Goal: Task Accomplishment & Management: Use online tool/utility

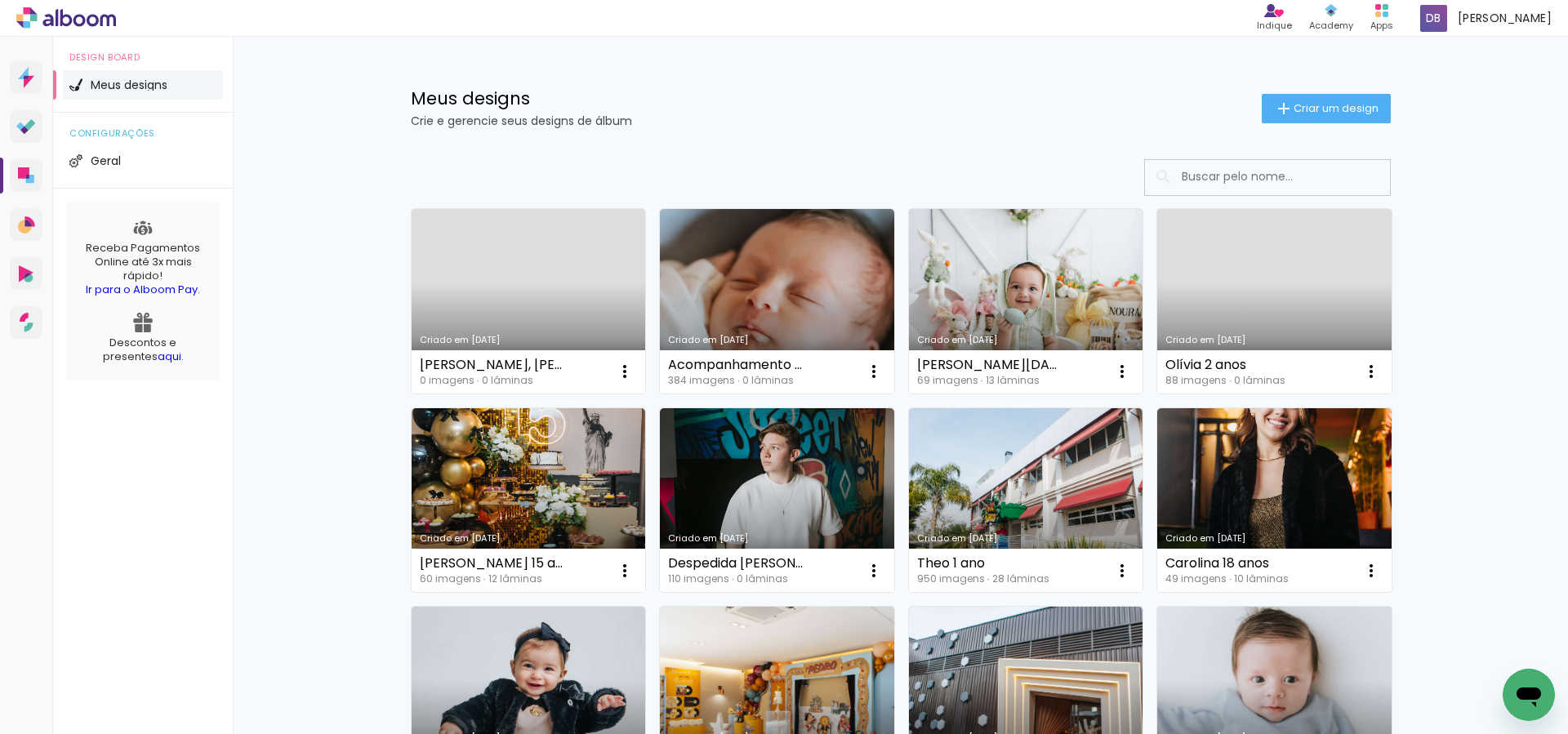
click at [944, 139] on div "Meus designs Crie e gerencie seus designs de álbum Criar um design" at bounding box center [900, 89] width 1062 height 106
click at [1073, 121] on p "Crie e gerencie seus designs de álbum" at bounding box center [836, 121] width 851 height 12
click at [522, 281] on link "Criado em 02/10/25" at bounding box center [527, 301] width 234 height 185
